Goal: Use online tool/utility: Use online tool/utility

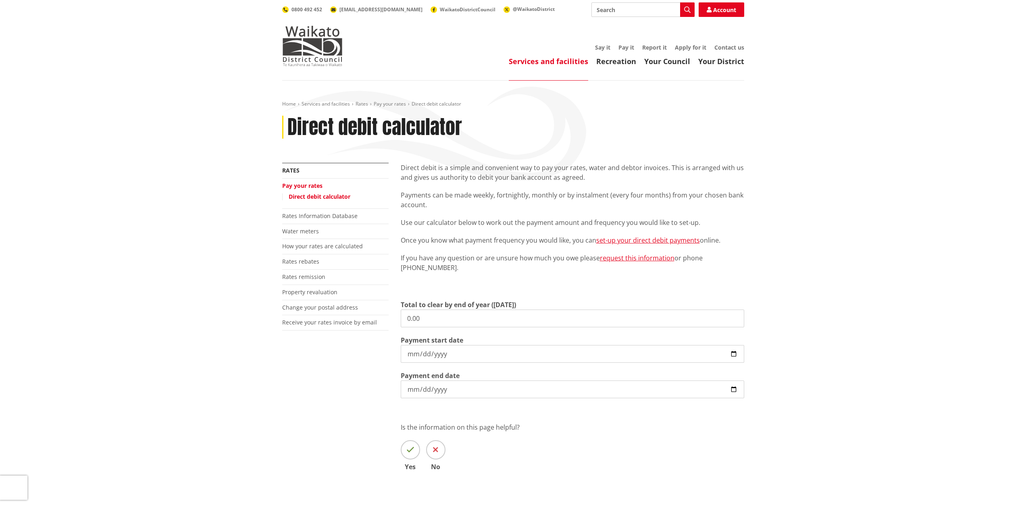
click at [445, 316] on input "0.00" at bounding box center [572, 319] width 343 height 18
drag, startPoint x: 464, startPoint y: 312, endPoint x: 485, endPoint y: 308, distance: 21.5
click at [357, 312] on div "More from this section Rates Pay your rates Direct debit calculator Rates Infor…" at bounding box center [513, 328] width 474 height 331
click at [410, 319] on input "5149.70" at bounding box center [572, 319] width 343 height 18
type input "4,149.70"
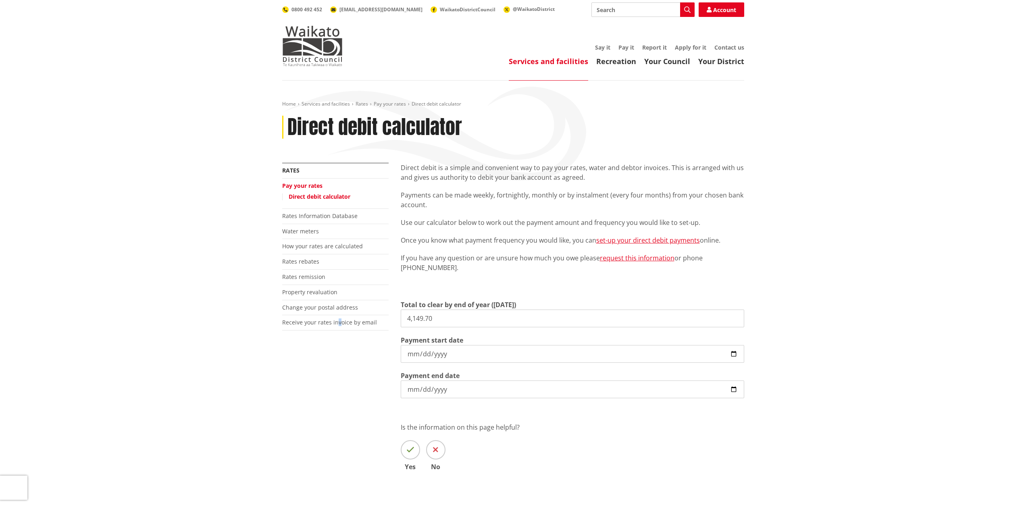
click at [339, 391] on div "More from this section Rates Pay your rates Direct debit calculator Rates Infor…" at bounding box center [513, 328] width 474 height 331
click at [498, 353] on input "[DATE]" at bounding box center [572, 354] width 343 height 18
click at [737, 352] on input "[DATE]" at bounding box center [572, 354] width 343 height 18
type input "[DATE]"
click at [378, 411] on div "More from this section Rates Pay your rates Direct debit calculator Rates Infor…" at bounding box center [513, 347] width 474 height 368
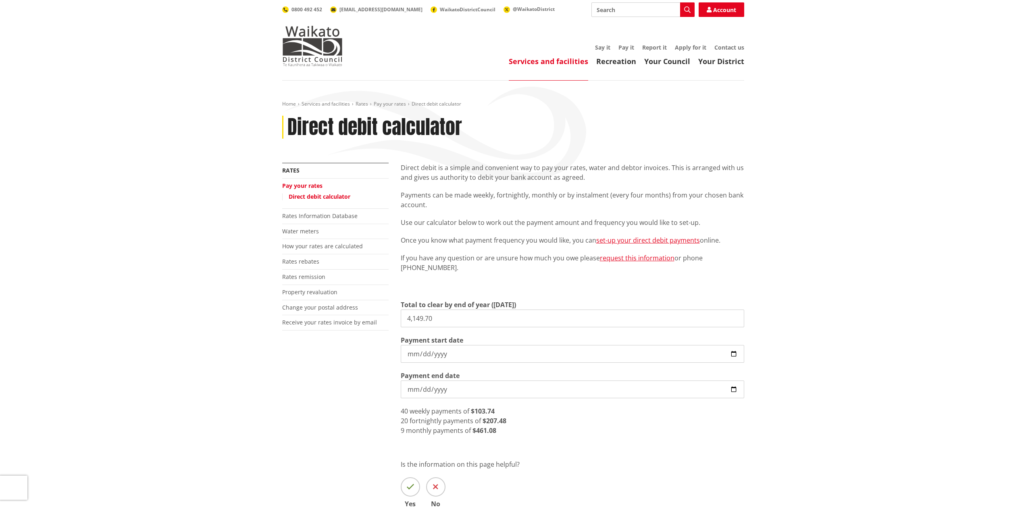
click at [503, 431] on div "9 monthly payments of $461.08" at bounding box center [572, 431] width 343 height 10
drag, startPoint x: 498, startPoint y: 430, endPoint x: 399, endPoint y: 434, distance: 99.6
click at [399, 434] on div "Direct debit is a simple and convenient way to pay your rates, water and debtor…" at bounding box center [572, 347] width 355 height 368
click at [523, 435] on div "9 monthly payments of $461.08" at bounding box center [572, 431] width 343 height 10
drag, startPoint x: 496, startPoint y: 429, endPoint x: 469, endPoint y: 434, distance: 27.4
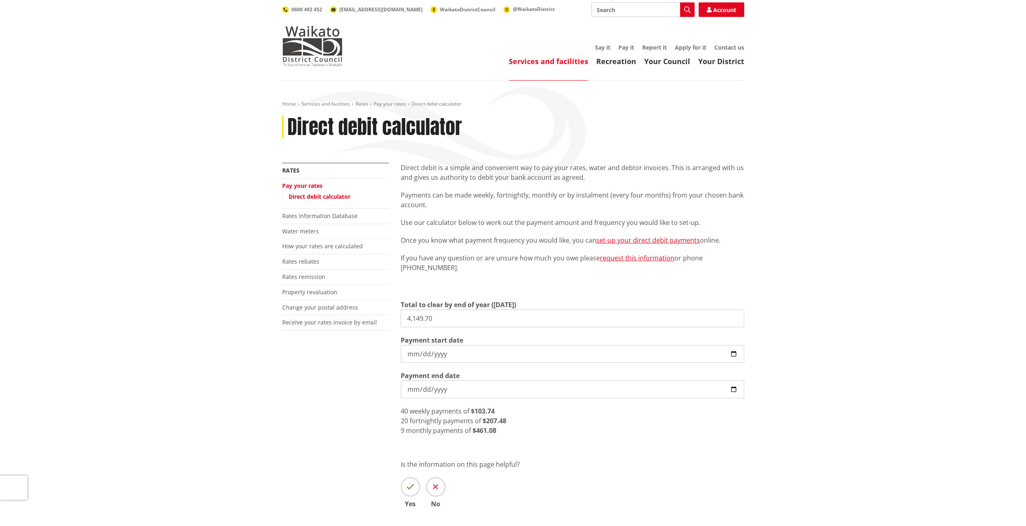
click at [469, 434] on div "9 monthly payments of $461.08" at bounding box center [572, 431] width 343 height 10
